Goal: Task Accomplishment & Management: Manage account settings

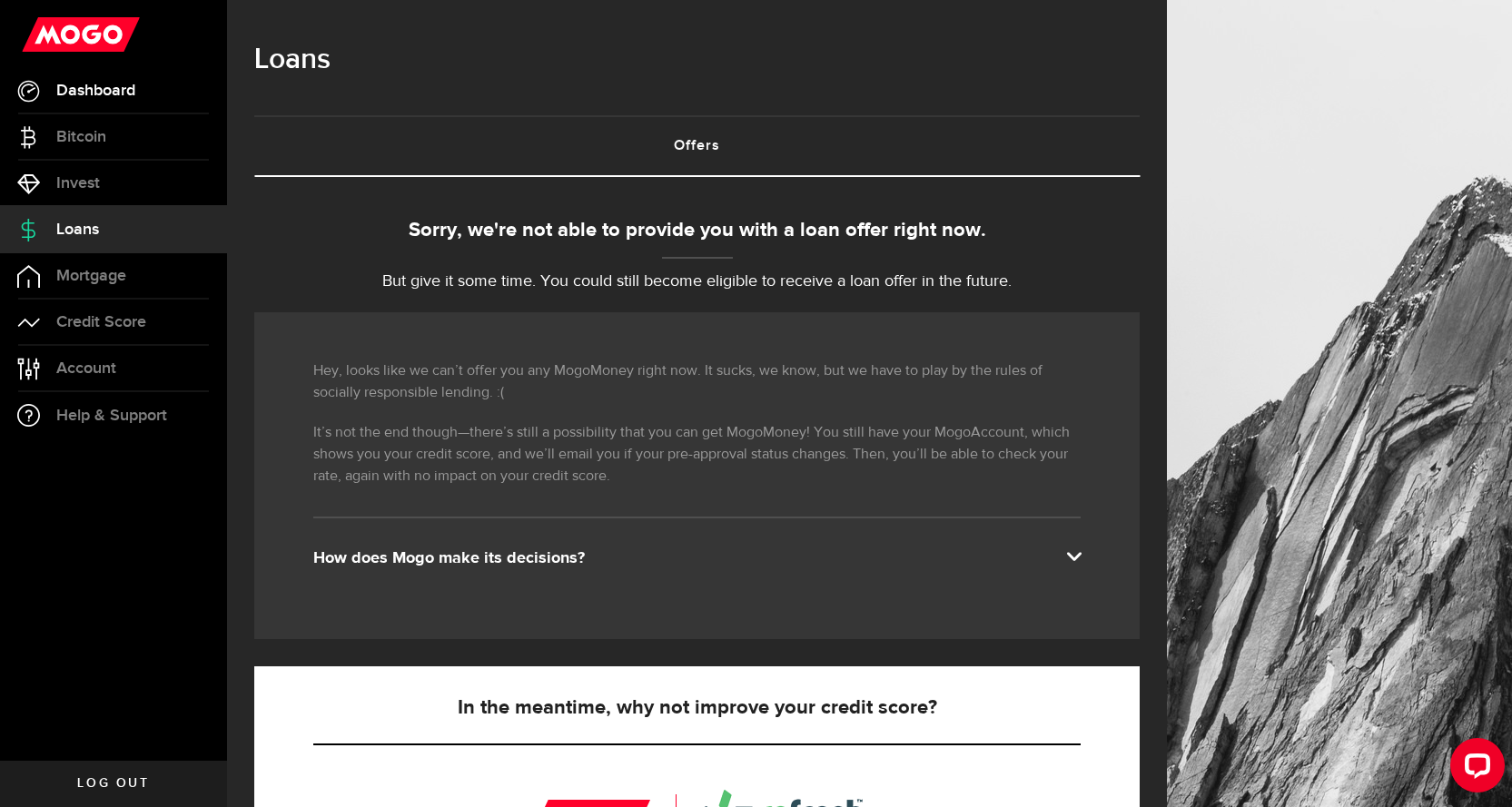
click at [111, 89] on span "Dashboard" at bounding box center [96, 91] width 79 height 17
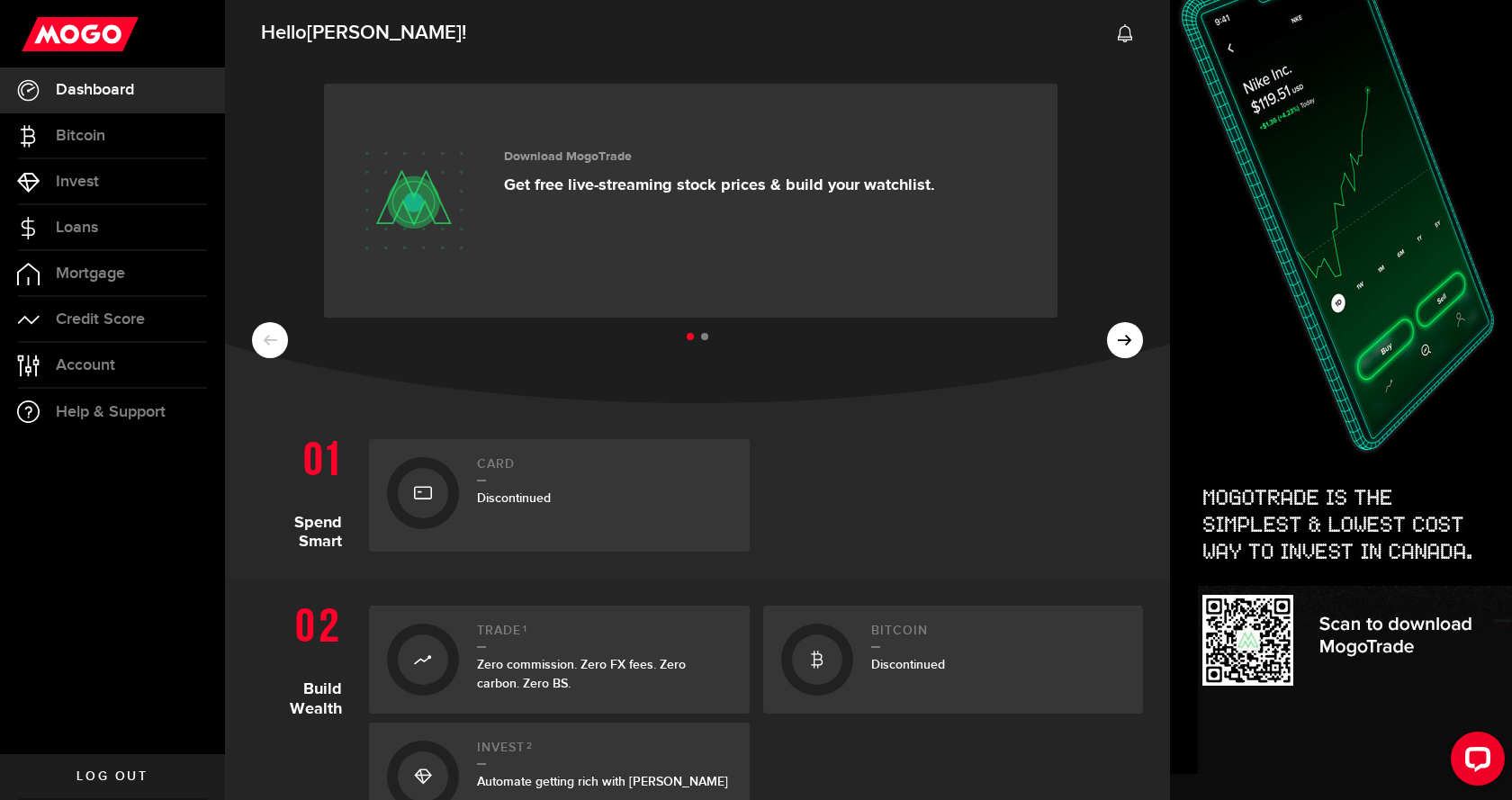
click at [121, 345] on link "Log out" at bounding box center [113, 776] width 225 height 45
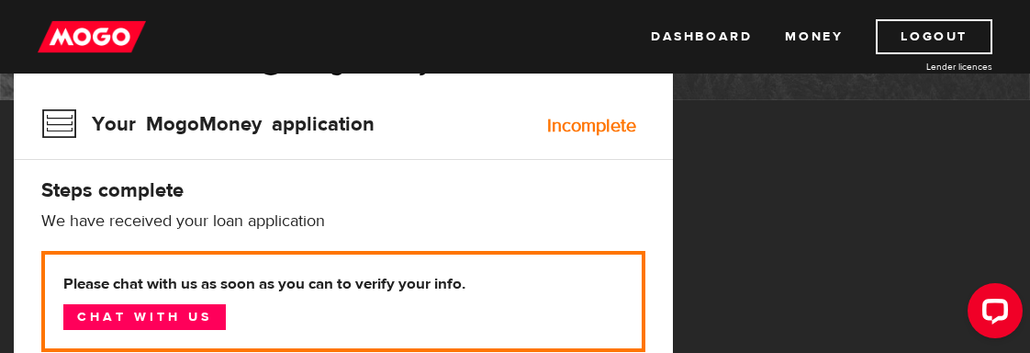
scroll to position [184, 0]
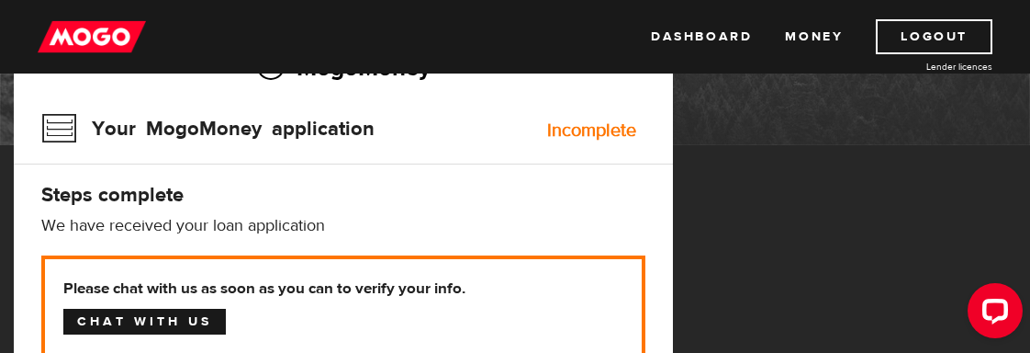
click at [200, 314] on link "Chat with us" at bounding box center [144, 322] width 163 height 26
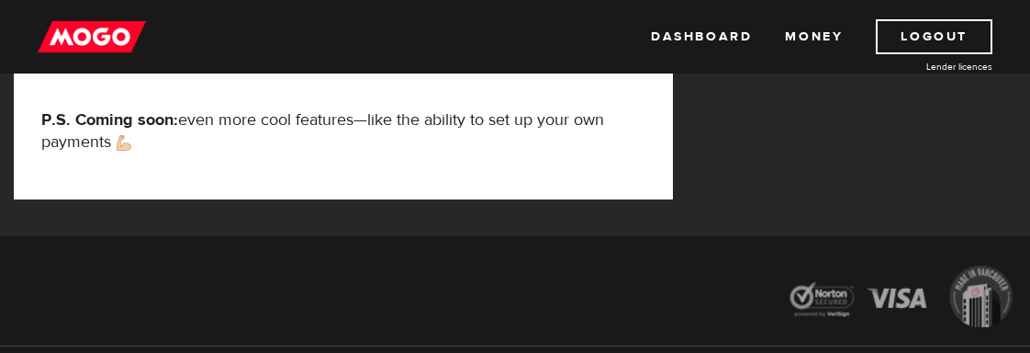
scroll to position [770, 0]
